Goal: Task Accomplishment & Management: Use online tool/utility

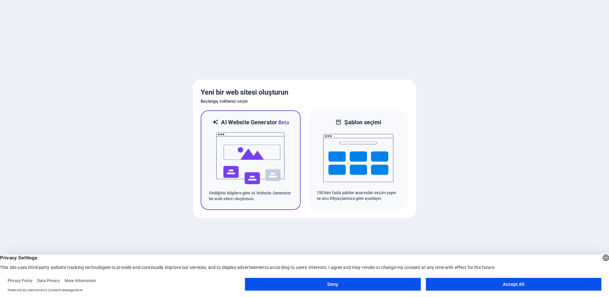
click at [246, 151] on img at bounding box center [251, 158] width 70 height 64
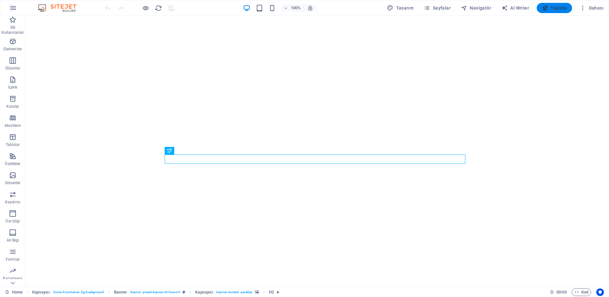
click at [560, 7] on span "Yayınla" at bounding box center [554, 8] width 25 height 6
click at [556, 8] on span "Yayınla" at bounding box center [554, 8] width 25 height 6
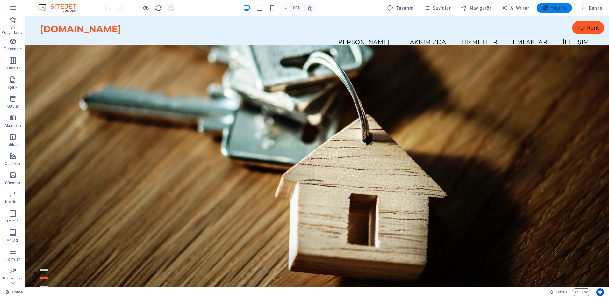
click at [552, 7] on span "Yayınla" at bounding box center [554, 8] width 25 height 6
